Goal: Check status: Check status

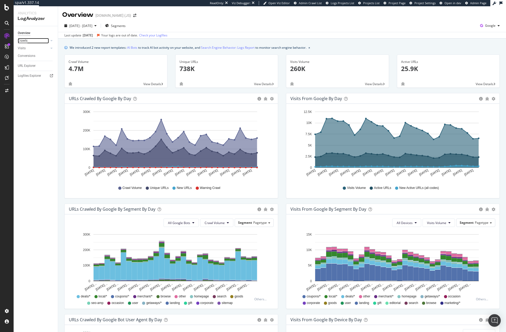
click at [22, 39] on div "Crawls" at bounding box center [23, 40] width 10 height 5
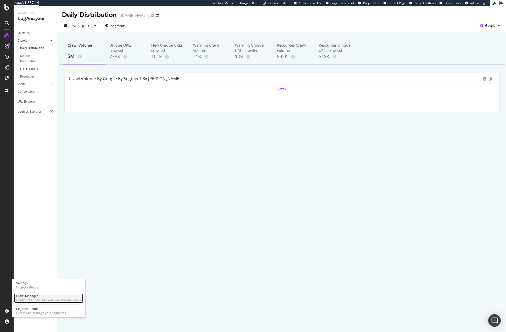
click at [30, 299] on div "Configure and access your website analyses" at bounding box center [47, 300] width 63 height 4
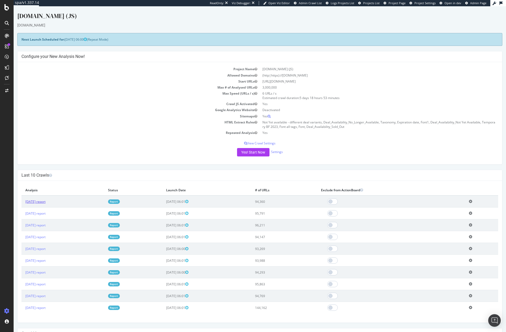
click at [42, 202] on link "[DATE] report" at bounding box center [35, 201] width 20 height 4
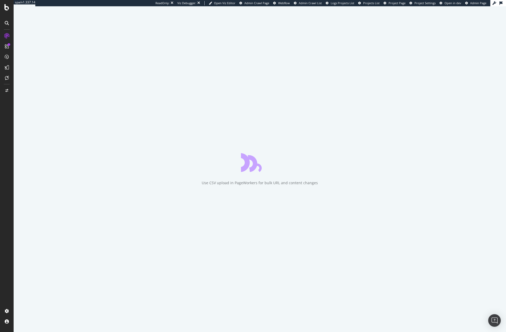
click at [308, 3] on span "Admin Crawl List" at bounding box center [310, 3] width 23 height 4
